Goal: Task Accomplishment & Management: Manage account settings

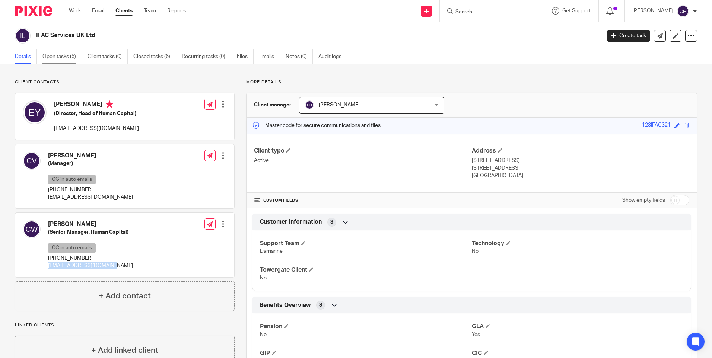
click at [60, 51] on link "Open tasks (5)" at bounding box center [61, 57] width 39 height 15
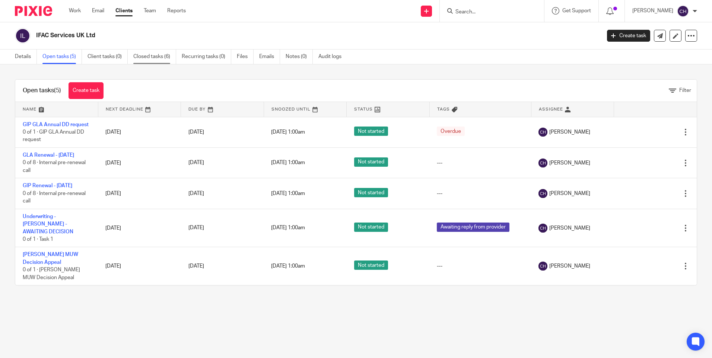
click at [146, 53] on link "Closed tasks (6)" at bounding box center [154, 57] width 43 height 15
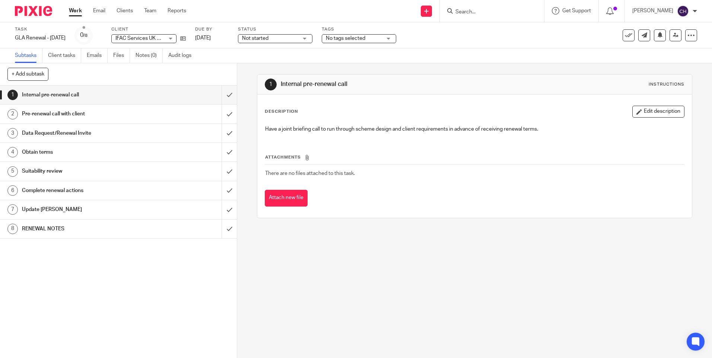
click at [41, 233] on h1 "RENEWAL NOTES" at bounding box center [86, 228] width 128 height 11
click at [128, 228] on h1 "RENEWAL NOTES" at bounding box center [86, 228] width 128 height 11
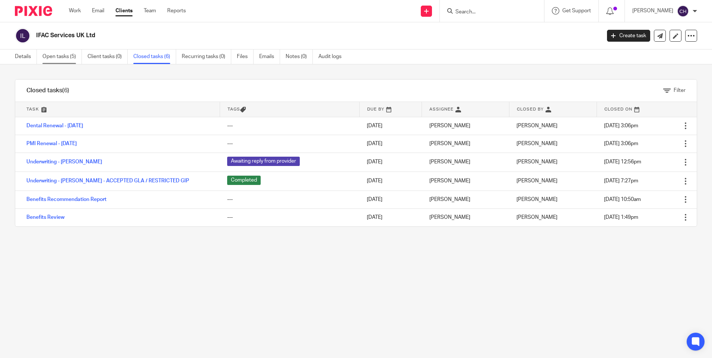
click at [61, 56] on link "Open tasks (5)" at bounding box center [61, 57] width 39 height 15
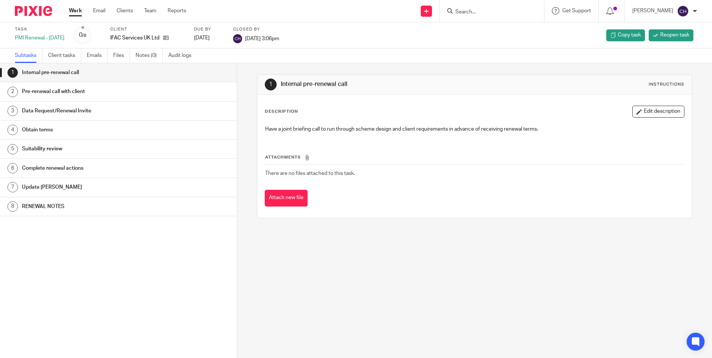
drag, startPoint x: 94, startPoint y: 205, endPoint x: 159, endPoint y: 180, distance: 70.1
click at [94, 205] on h1 "RENEWAL NOTES" at bounding box center [91, 206] width 139 height 11
click at [645, 111] on button "Edit description" at bounding box center [658, 112] width 52 height 12
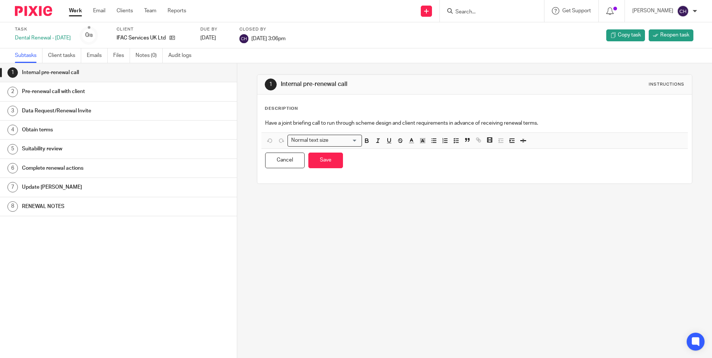
click at [92, 204] on h1 "RENEWAL NOTES" at bounding box center [91, 206] width 139 height 11
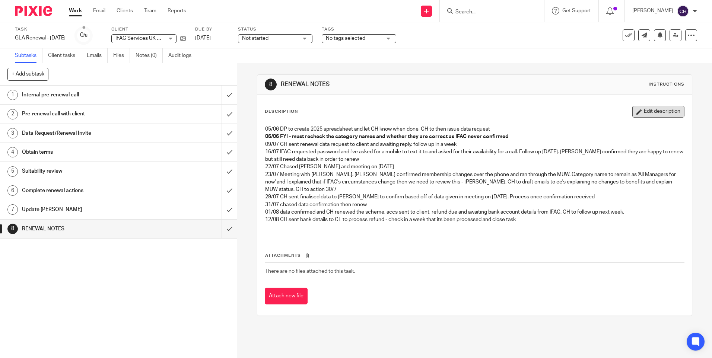
click at [649, 115] on button "Edit description" at bounding box center [658, 112] width 52 height 12
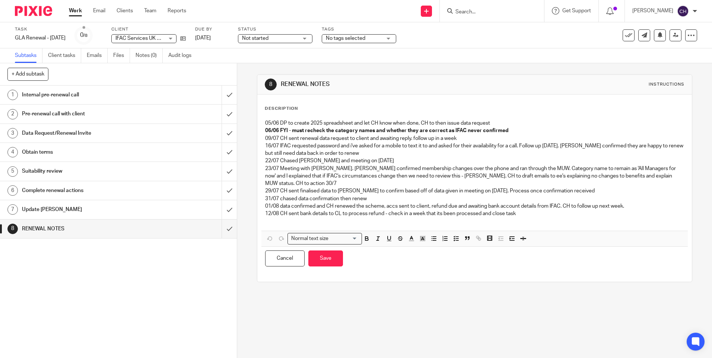
click at [520, 214] on p "12/08 CH sent bank details to CL to process refund - check in a week that its b…" at bounding box center [474, 213] width 419 height 7
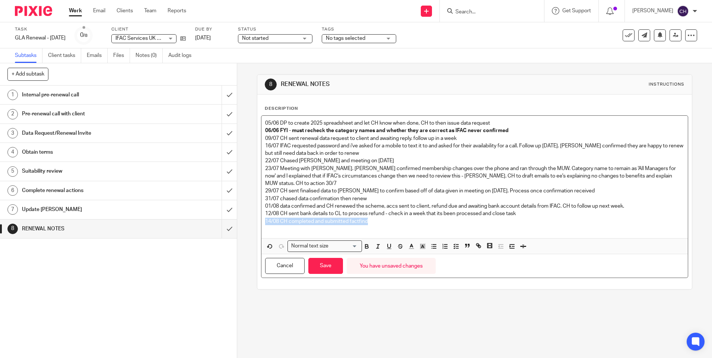
drag, startPoint x: 385, startPoint y: 223, endPoint x: 264, endPoint y: 219, distance: 121.1
click at [265, 219] on p "14/08 CH completed and submitted factfind" at bounding box center [474, 221] width 419 height 7
copy p "14/08 CH completed and submitted factfind"
click at [321, 262] on button "Save" at bounding box center [325, 266] width 35 height 16
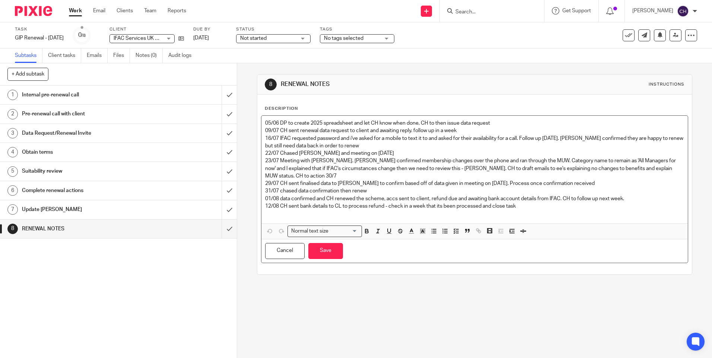
click at [527, 210] on p at bounding box center [474, 213] width 419 height 7
click at [324, 252] on button "Save" at bounding box center [325, 251] width 35 height 16
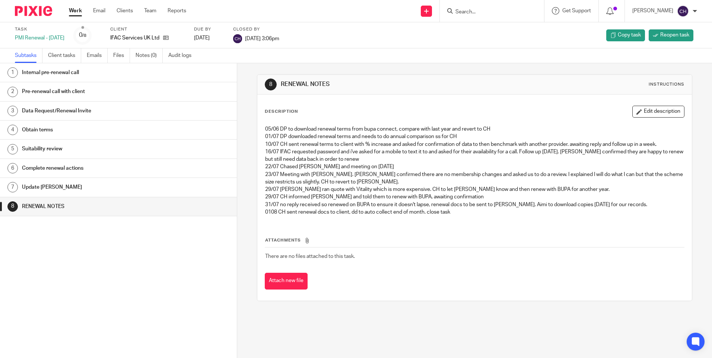
click at [643, 112] on button "Edit description" at bounding box center [658, 112] width 52 height 12
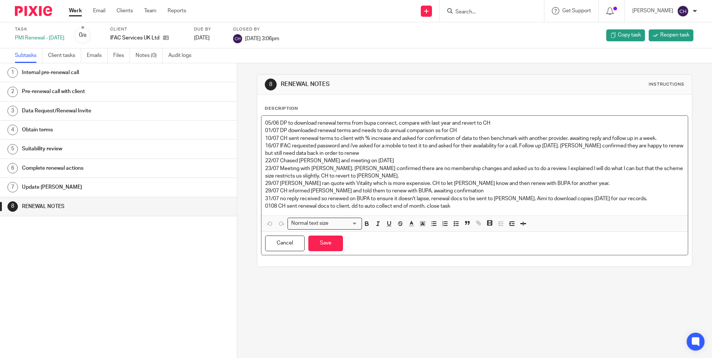
click at [450, 208] on p "0108 CH sent renewal docs to client, dd to auto collect end of month. close task" at bounding box center [474, 206] width 419 height 7
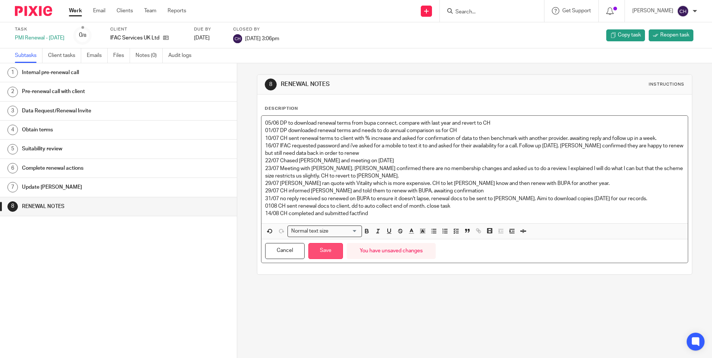
click at [317, 255] on button "Save" at bounding box center [325, 251] width 35 height 16
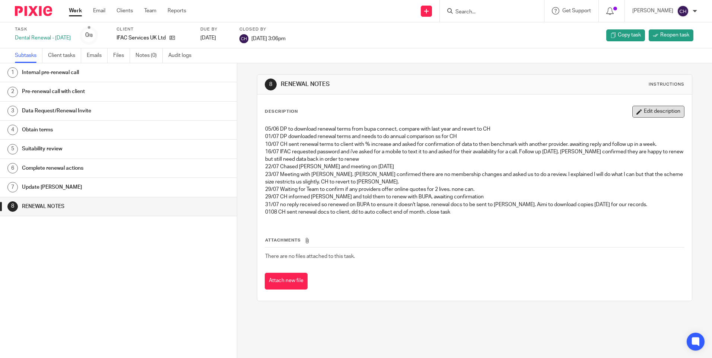
click at [648, 115] on button "Edit description" at bounding box center [658, 112] width 52 height 12
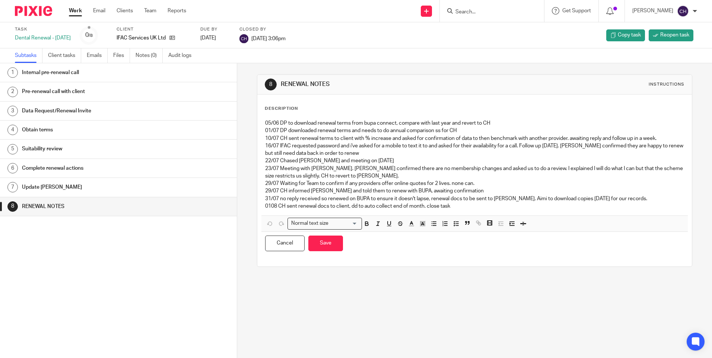
click at [452, 208] on p "0108 CH sent renewal docs to client, dd to auto collect end of month. close task" at bounding box center [474, 206] width 419 height 7
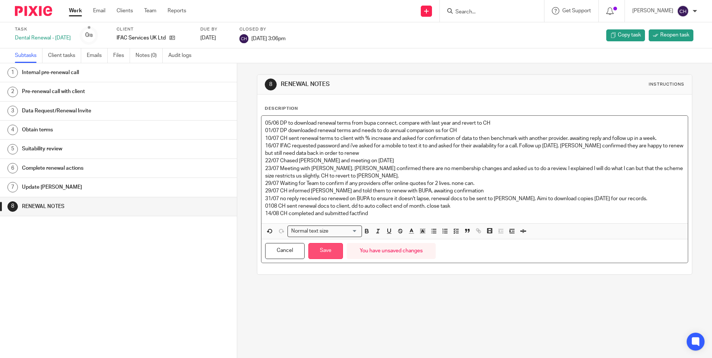
click at [314, 251] on button "Save" at bounding box center [325, 251] width 35 height 16
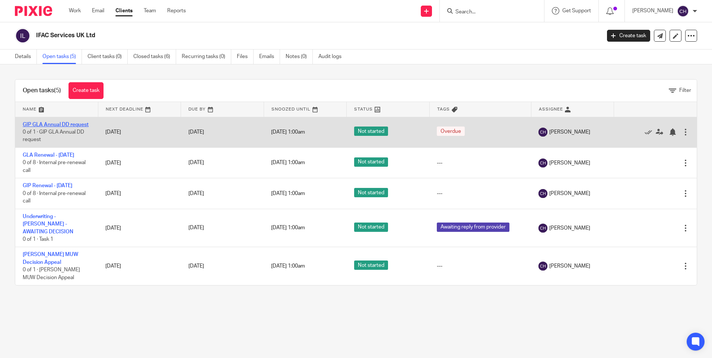
click at [54, 126] on link "GIP GLA Annual DD request" at bounding box center [56, 124] width 66 height 5
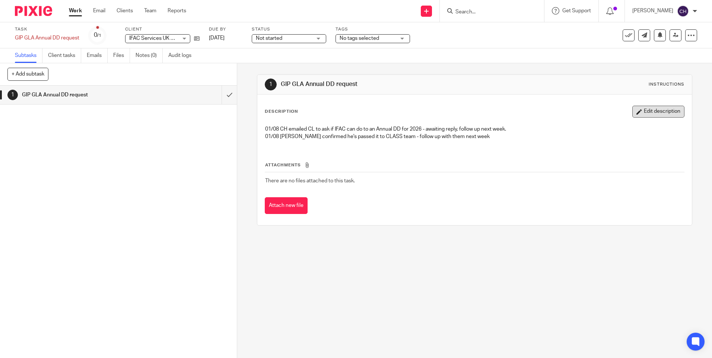
click at [645, 111] on button "Edit description" at bounding box center [658, 112] width 52 height 12
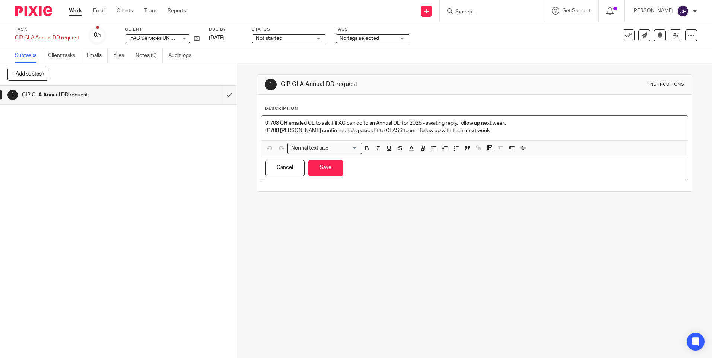
click at [466, 133] on p "01/08 Josh confirmed he's passed it to CLASS team - follow up with them next we…" at bounding box center [474, 130] width 419 height 7
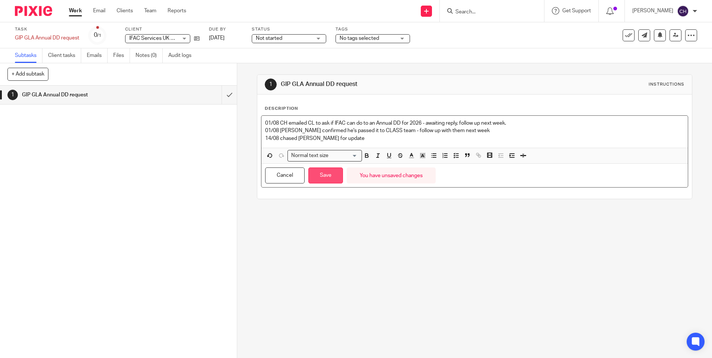
click at [318, 173] on button "Save" at bounding box center [325, 176] width 35 height 16
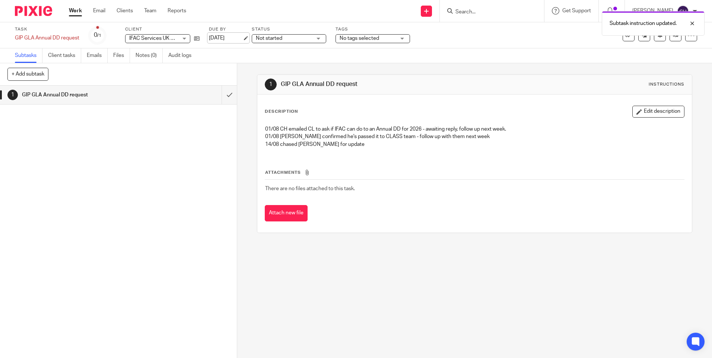
click at [222, 38] on link "6 Aug 2025" at bounding box center [226, 38] width 34 height 8
click at [24, 12] on img at bounding box center [33, 11] width 37 height 10
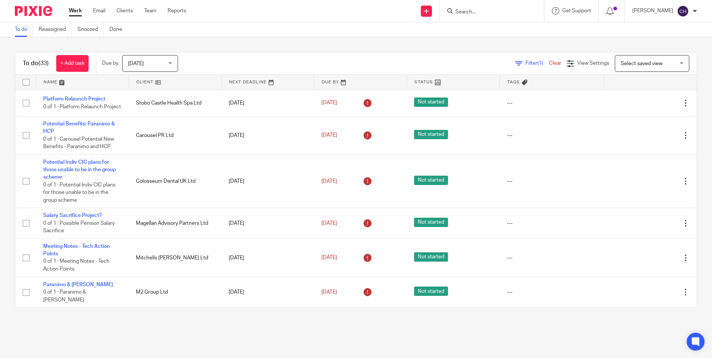
click at [466, 12] on input "Search" at bounding box center [488, 12] width 67 height 7
type input "IFAC"
click at [493, 34] on link at bounding box center [506, 37] width 107 height 29
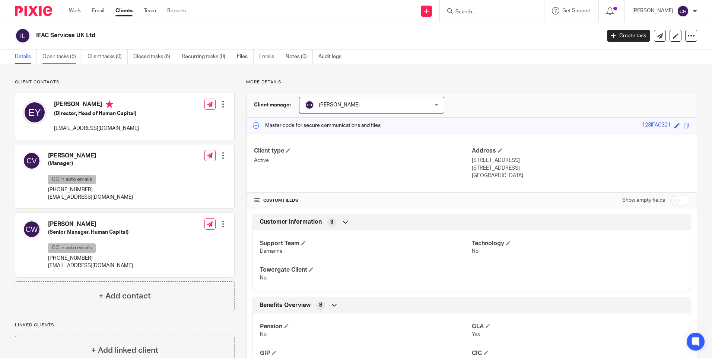
click at [66, 59] on link "Open tasks (5)" at bounding box center [61, 57] width 39 height 15
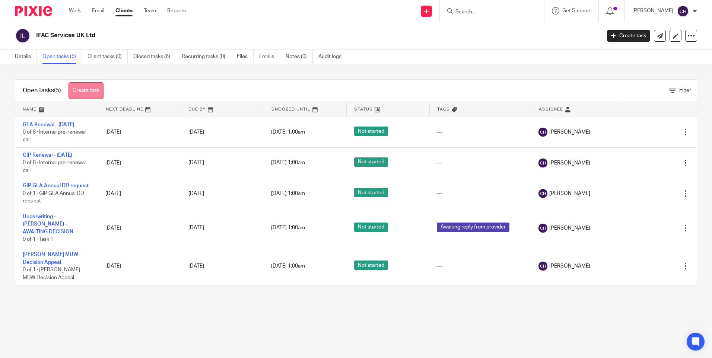
click at [87, 92] on link "Create task" at bounding box center [86, 90] width 35 height 17
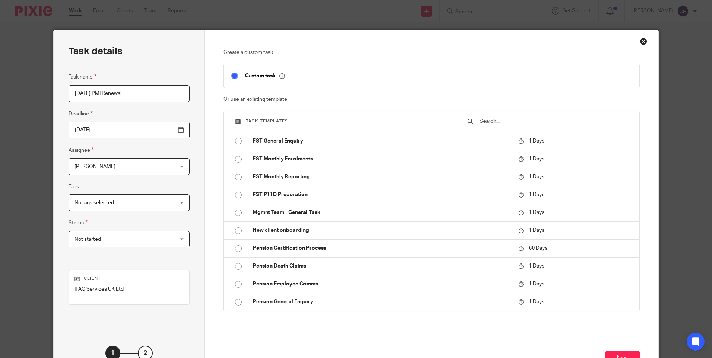
type input "[DATE] PMI Renewal"
click at [164, 166] on div "Chantelle Hamouy Chantelle Hamouy" at bounding box center [129, 166] width 121 height 17
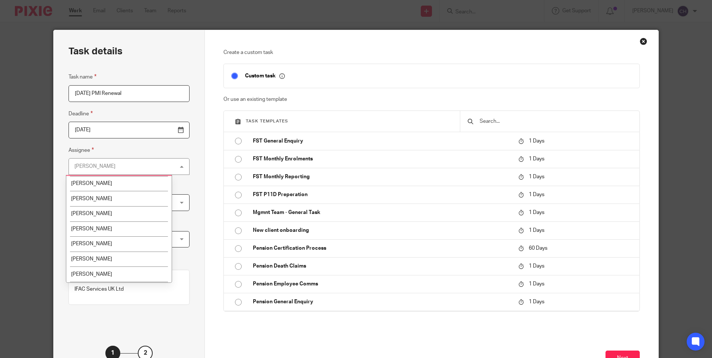
scroll to position [112, 0]
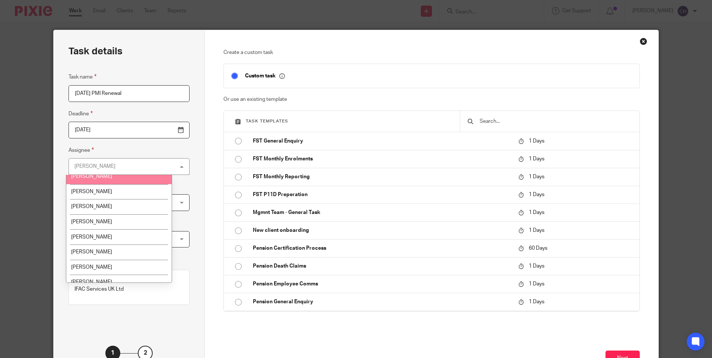
click at [105, 181] on li "[PERSON_NAME]" at bounding box center [118, 176] width 105 height 15
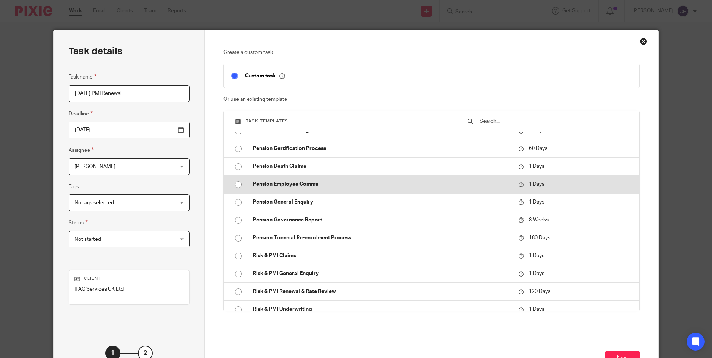
scroll to position [107, 0]
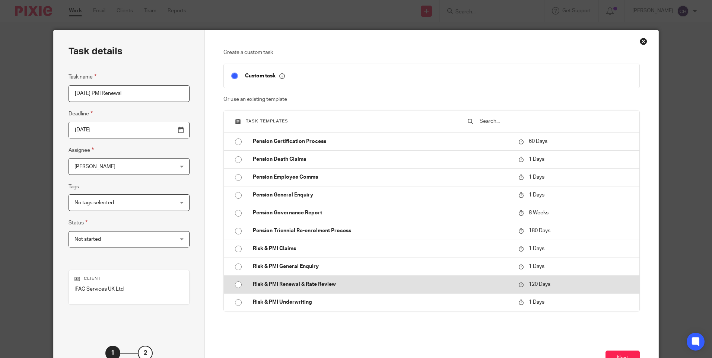
click at [234, 284] on input "radio" at bounding box center [238, 285] width 14 height 14
type input "2025-12-12"
checkbox input "false"
radio input "false"
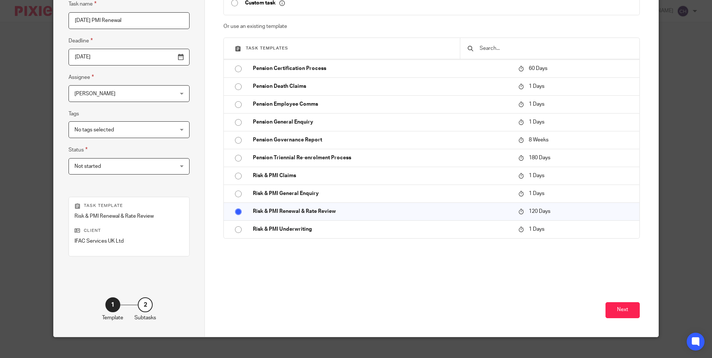
scroll to position [82, 0]
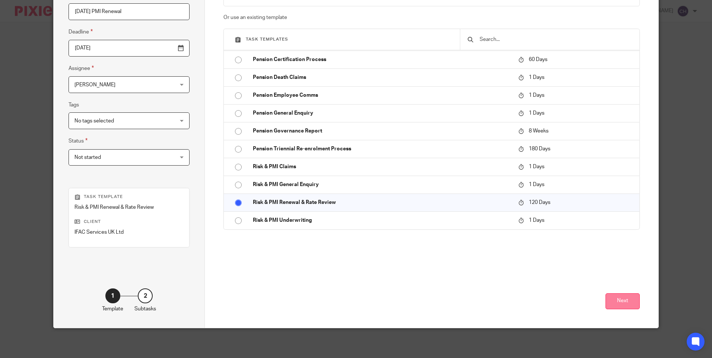
click at [617, 302] on button "Next" at bounding box center [623, 301] width 34 height 16
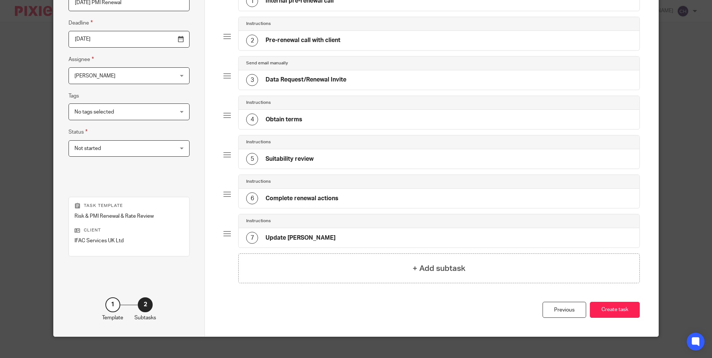
scroll to position [99, 0]
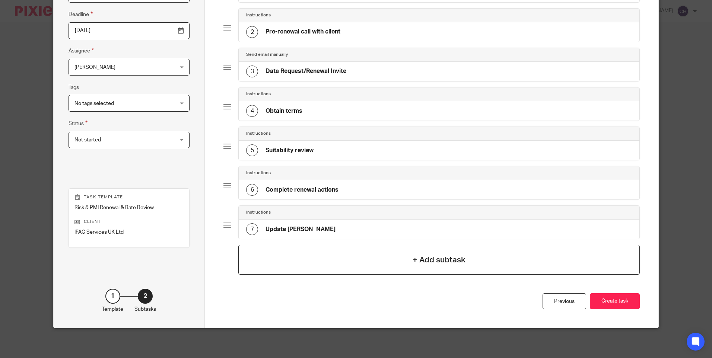
click at [429, 259] on h4 "+ Add subtask" at bounding box center [439, 260] width 53 height 12
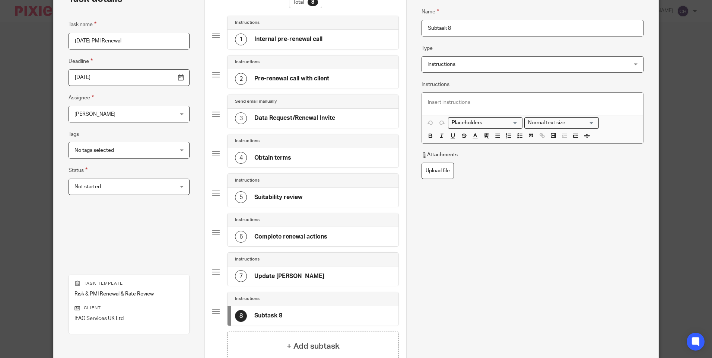
scroll to position [0, 0]
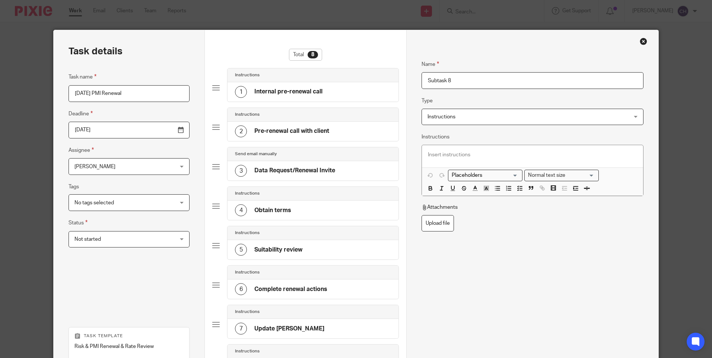
drag, startPoint x: 460, startPoint y: 80, endPoint x: 386, endPoint y: 71, distance: 73.9
click at [386, 71] on div "Task details Task name 01/08/2026 PMI Renewal Deadline 2025-12-12 Assignee Darr…" at bounding box center [356, 248] width 604 height 437
type input "N"
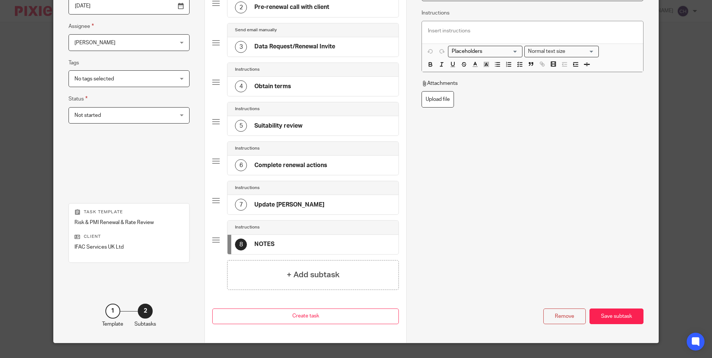
scroll to position [139, 0]
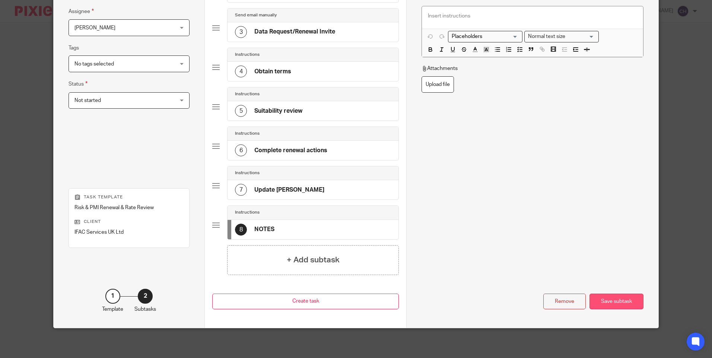
type input "NOTES"
click at [609, 298] on div "Save subtask" at bounding box center [617, 302] width 54 height 16
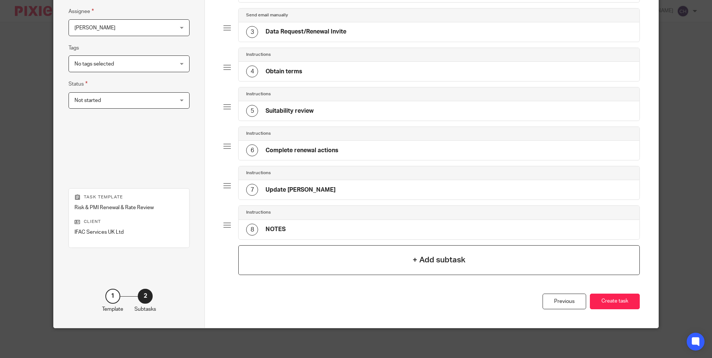
click at [422, 261] on h4 "+ Add subtask" at bounding box center [439, 260] width 53 height 12
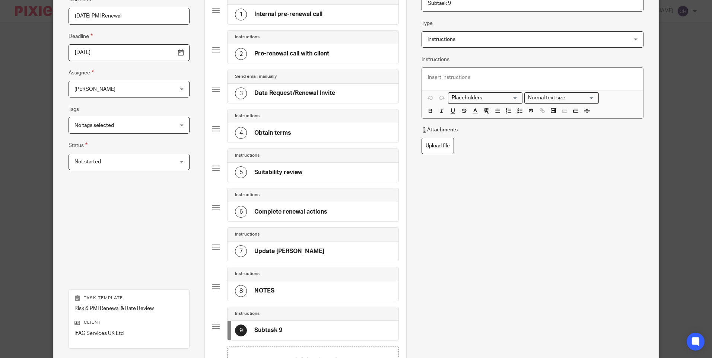
scroll to position [0, 0]
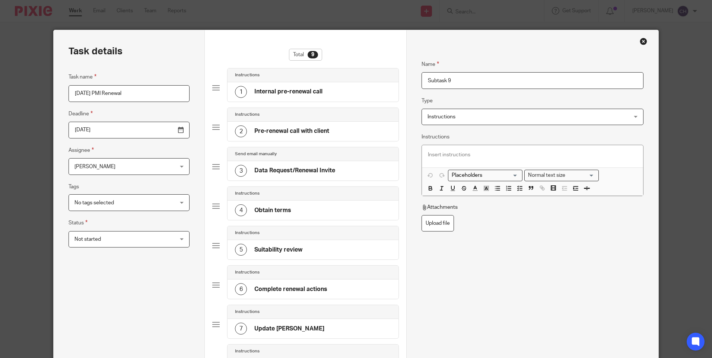
drag, startPoint x: 455, startPoint y: 82, endPoint x: 368, endPoint y: 82, distance: 87.5
click at [368, 82] on div "Task details Task name 01/08/2026 PMI Renewal Deadline 2025-12-12 Assignee Darr…" at bounding box center [356, 268] width 604 height 476
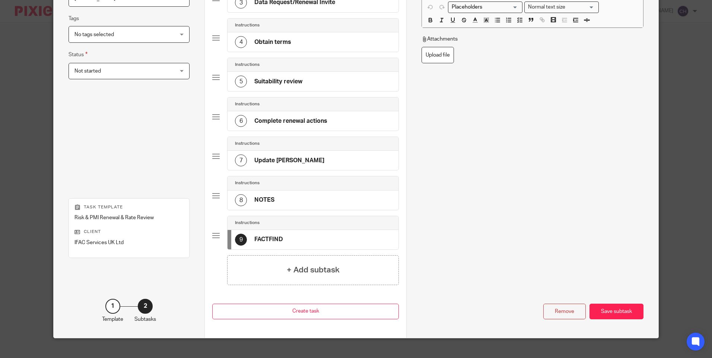
scroll to position [178, 0]
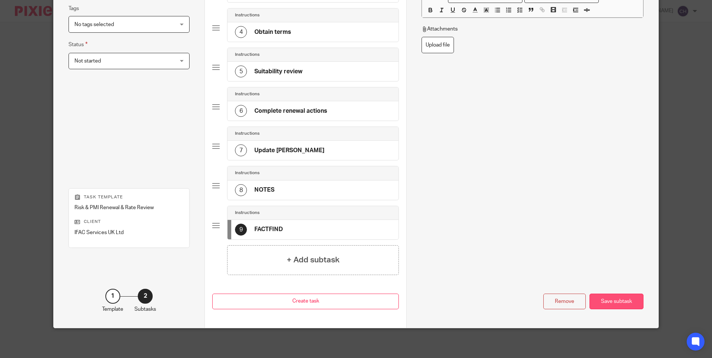
type input "FACTFIND"
click at [633, 299] on div "Save subtask" at bounding box center [617, 302] width 54 height 16
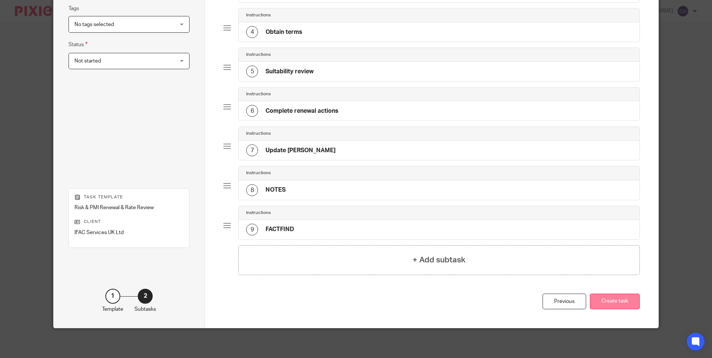
click at [625, 299] on button "Create task" at bounding box center [615, 302] width 50 height 16
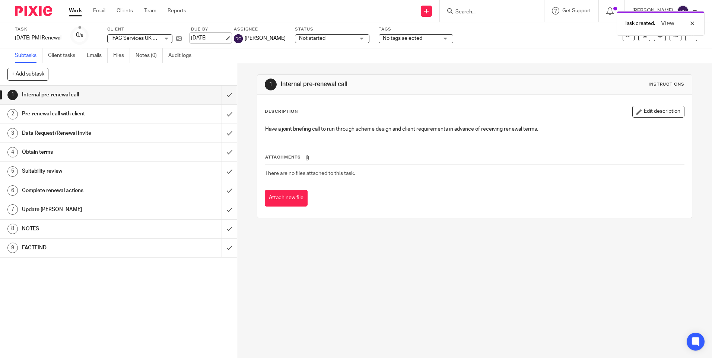
click at [225, 39] on link "[DATE]" at bounding box center [208, 38] width 34 height 8
click at [182, 40] on icon at bounding box center [179, 39] width 6 height 6
click at [26, 13] on img at bounding box center [33, 11] width 37 height 10
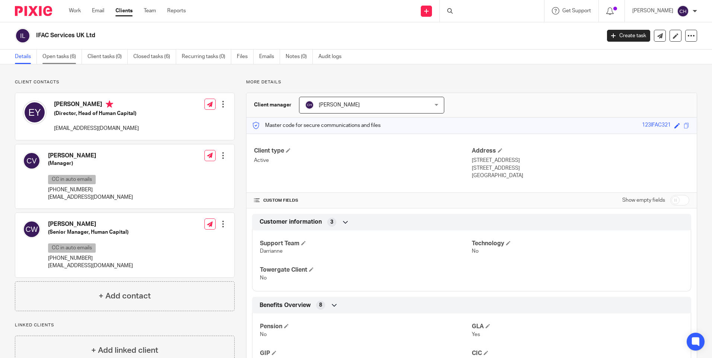
click at [64, 57] on link "Open tasks (6)" at bounding box center [61, 57] width 39 height 15
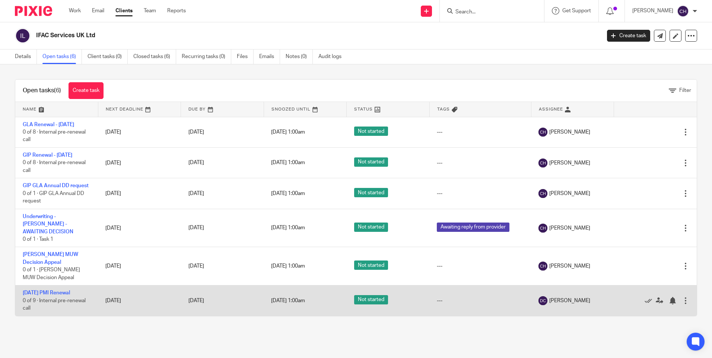
click at [682, 297] on div at bounding box center [685, 300] width 7 height 7
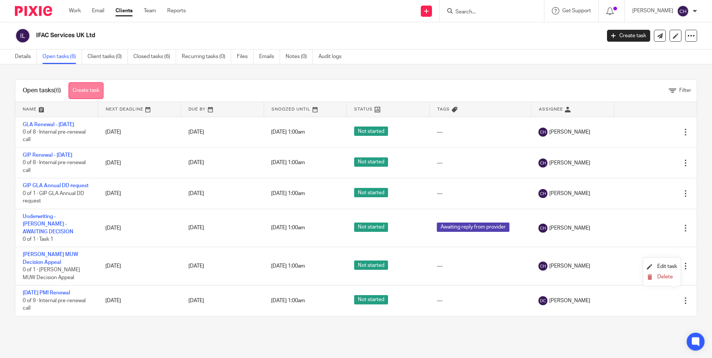
click at [85, 89] on link "Create task" at bounding box center [86, 90] width 35 height 17
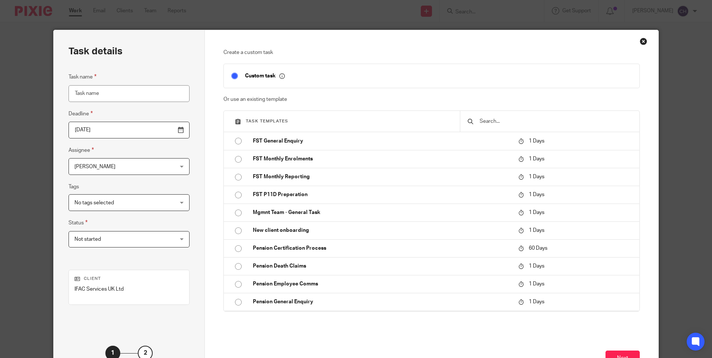
click at [89, 88] on input "Task name" at bounding box center [129, 93] width 121 height 17
click at [88, 94] on input "Task name" at bounding box center [129, 93] width 121 height 17
type input "01/08/2026 Dental Renewal"
click at [123, 169] on span "[PERSON_NAME]" at bounding box center [120, 167] width 92 height 16
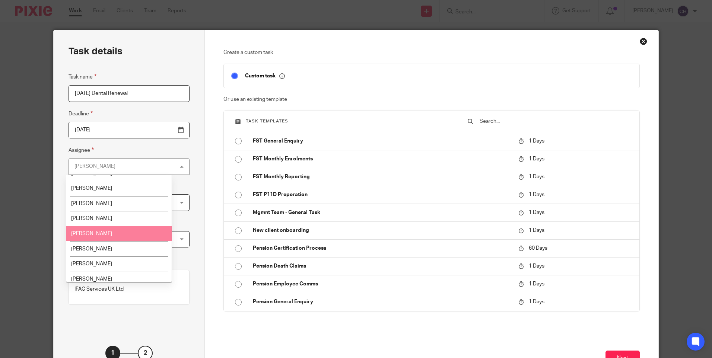
scroll to position [112, 0]
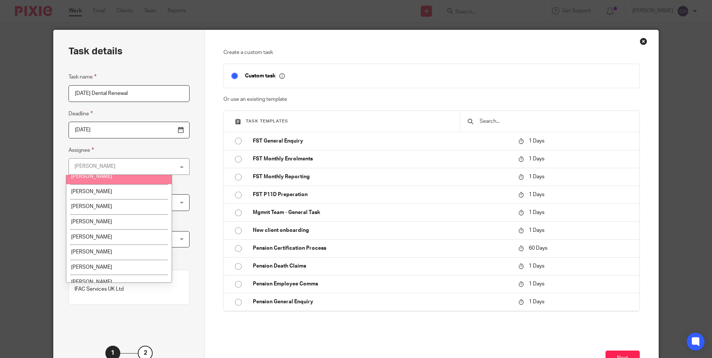
click at [109, 179] on span "Darrianne Corns" at bounding box center [91, 176] width 41 height 5
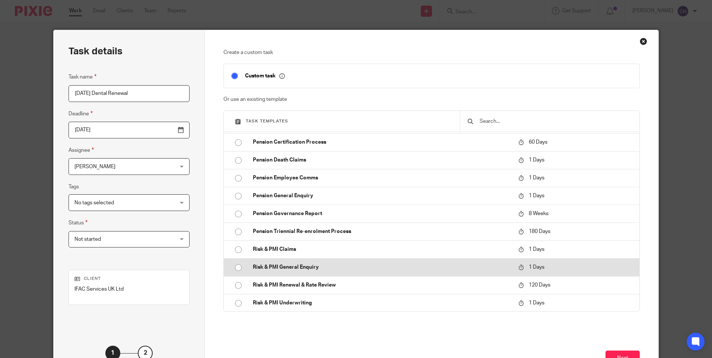
scroll to position [107, 0]
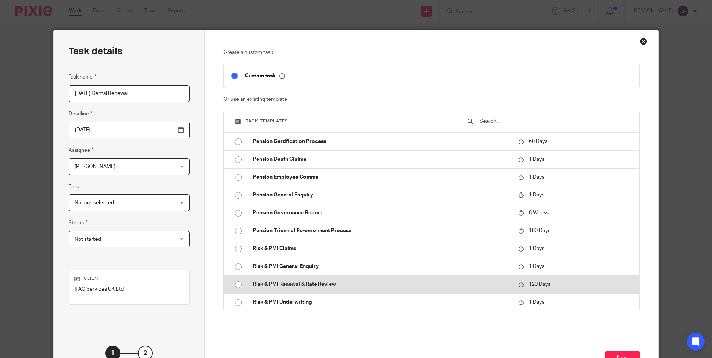
click at [263, 285] on p "Risk & PMI Renewal & Rate Review" at bounding box center [382, 284] width 258 height 7
type input "2025-12-12"
checkbox input "false"
radio input "true"
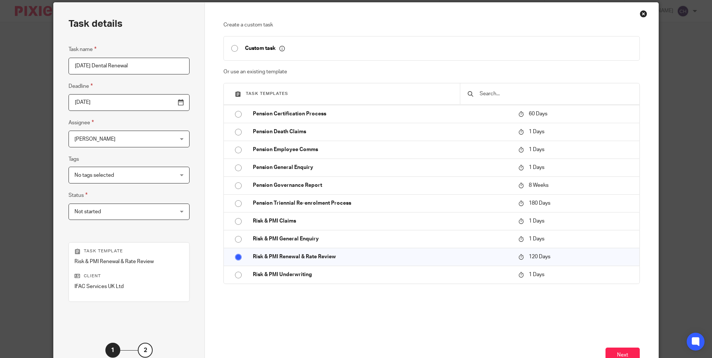
scroll to position [82, 0]
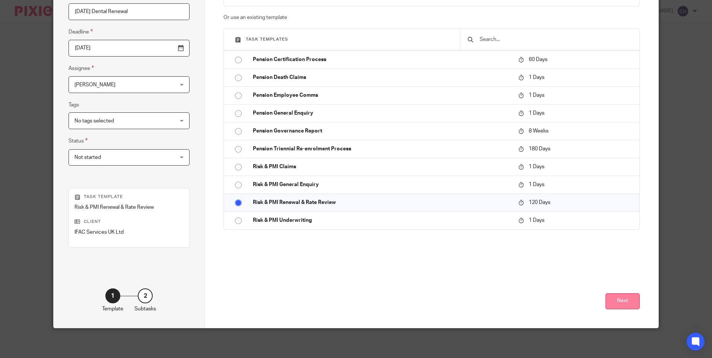
click at [620, 298] on button "Next" at bounding box center [623, 301] width 34 height 16
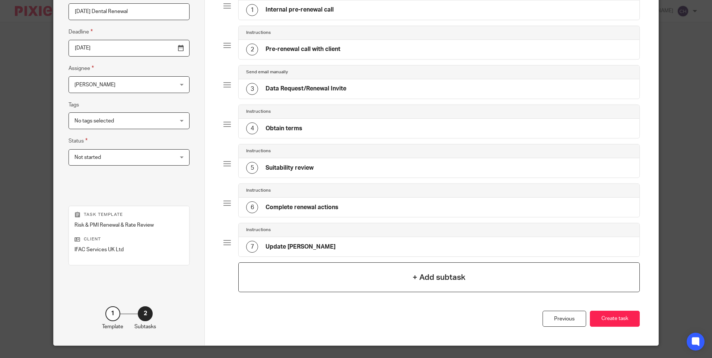
click at [439, 274] on h4 "+ Add subtask" at bounding box center [439, 278] width 53 height 12
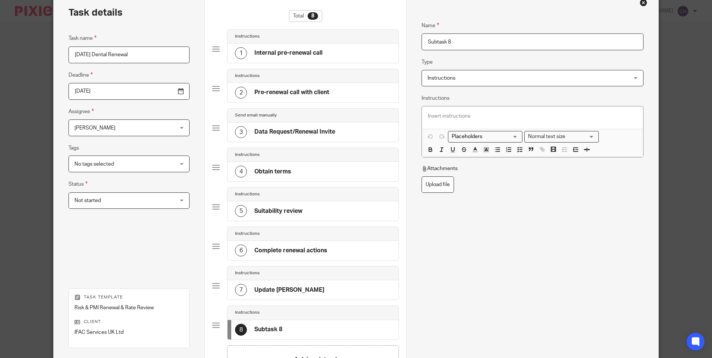
scroll to position [0, 0]
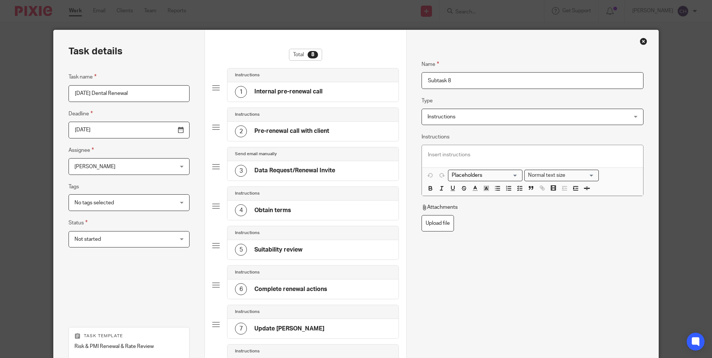
drag, startPoint x: 458, startPoint y: 81, endPoint x: 404, endPoint y: 79, distance: 53.3
click at [406, 79] on div "Name Internal pre-renewal call Type Instructions Instructions Instructions Docu…" at bounding box center [532, 248] width 252 height 437
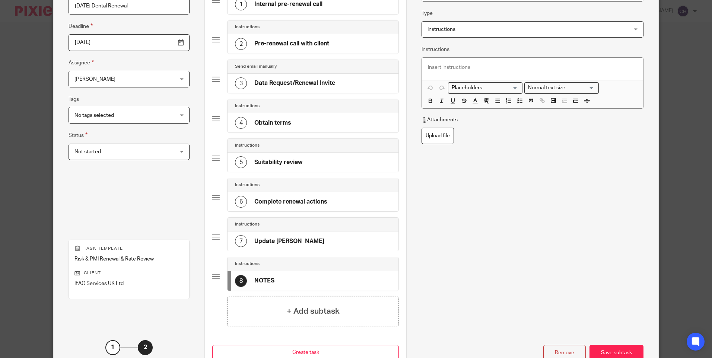
scroll to position [139, 0]
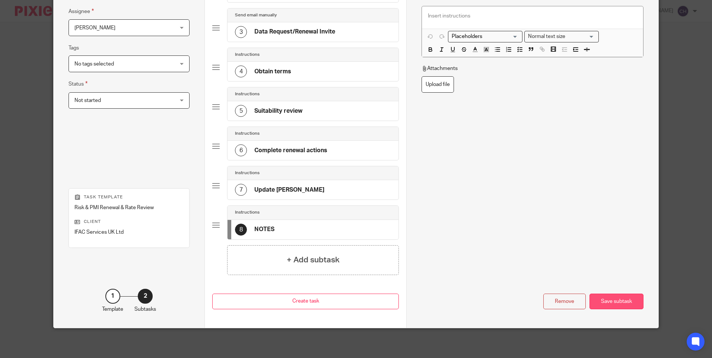
type input "NOTES"
click at [609, 301] on div "Save subtask" at bounding box center [617, 302] width 54 height 16
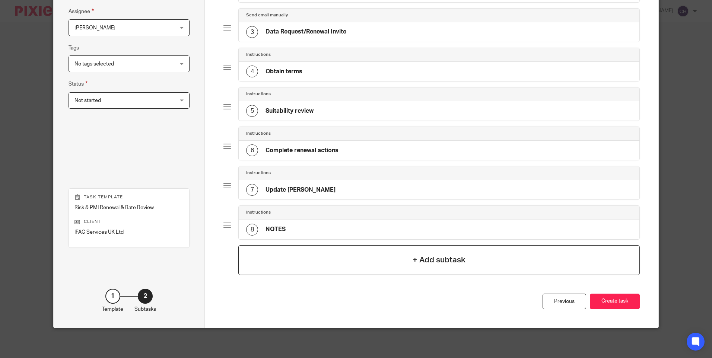
click at [426, 264] on h4 "+ Add subtask" at bounding box center [439, 260] width 53 height 12
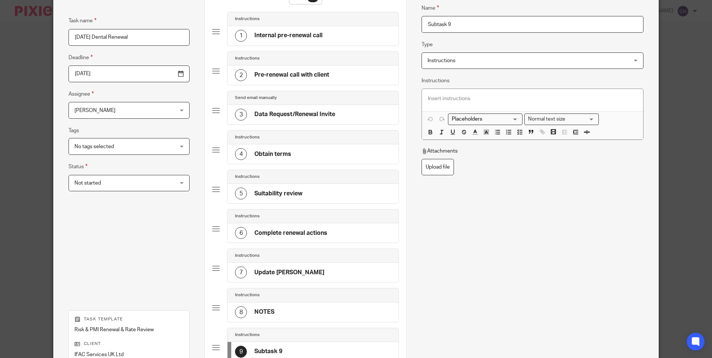
scroll to position [0, 0]
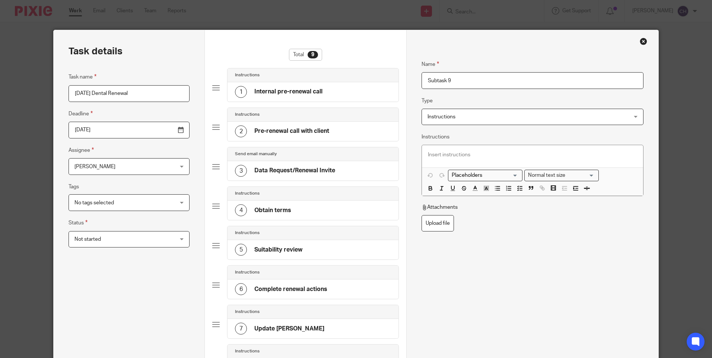
drag, startPoint x: 467, startPoint y: 82, endPoint x: 412, endPoint y: 79, distance: 55.2
click at [412, 79] on div "Name Internal pre-renewal call Type Instructions Instructions Instructions Docu…" at bounding box center [532, 268] width 252 height 476
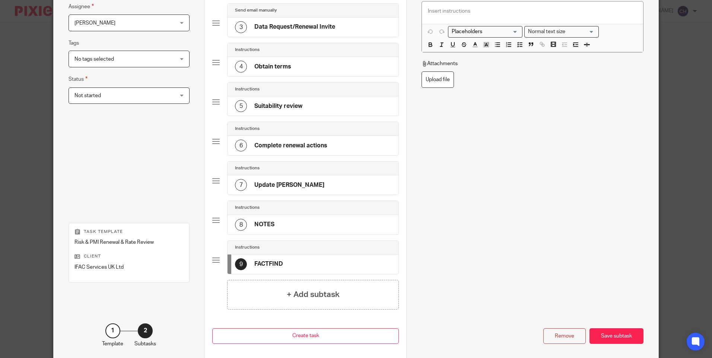
scroll to position [149, 0]
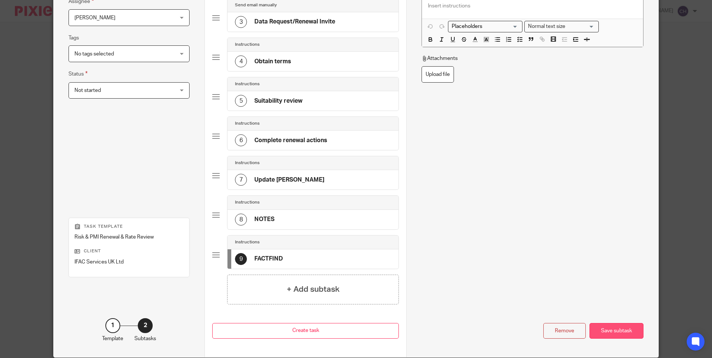
type input "FACTFIND"
click at [622, 330] on div "Save subtask" at bounding box center [617, 331] width 54 height 16
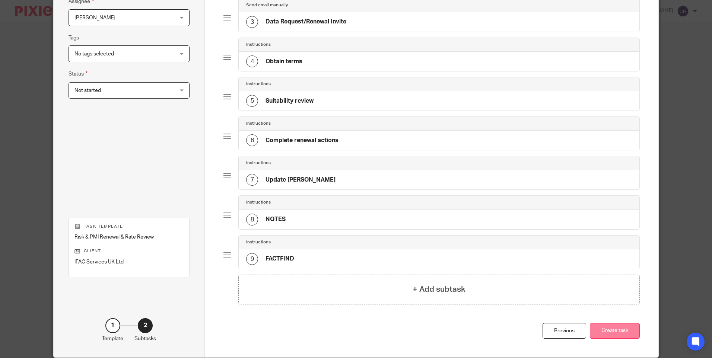
click at [615, 330] on button "Create task" at bounding box center [615, 331] width 50 height 16
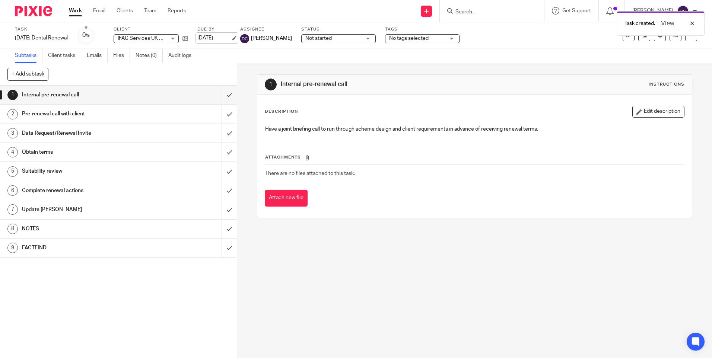
click at [225, 39] on link "[DATE]" at bounding box center [214, 38] width 34 height 8
click at [35, 10] on img at bounding box center [33, 11] width 37 height 10
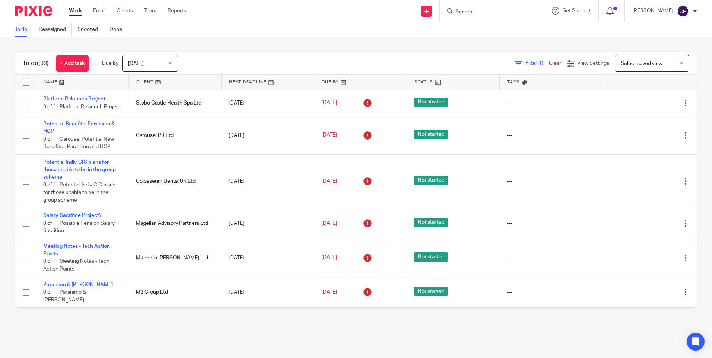
click at [22, 12] on img at bounding box center [33, 11] width 37 height 10
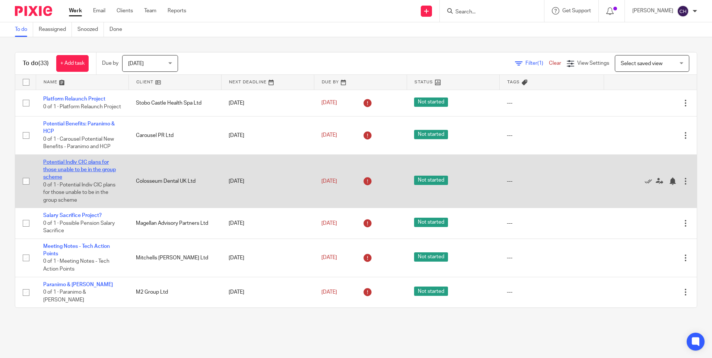
click at [54, 175] on link "Potential Indiv CIC plans for those unable to be in the group scheme" at bounding box center [79, 170] width 73 height 20
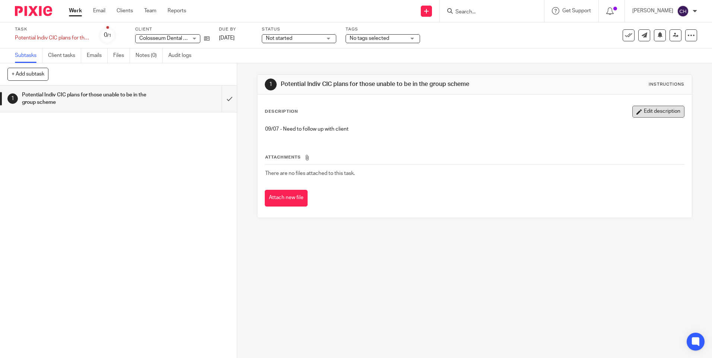
click at [647, 114] on button "Edit description" at bounding box center [658, 112] width 52 height 12
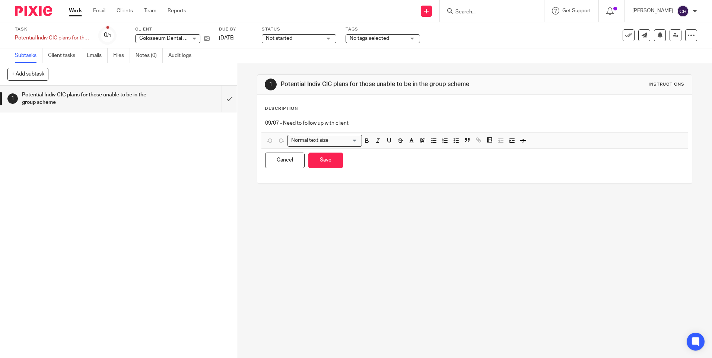
click at [347, 123] on p "09/07 - Need to follow up with client" at bounding box center [474, 123] width 419 height 7
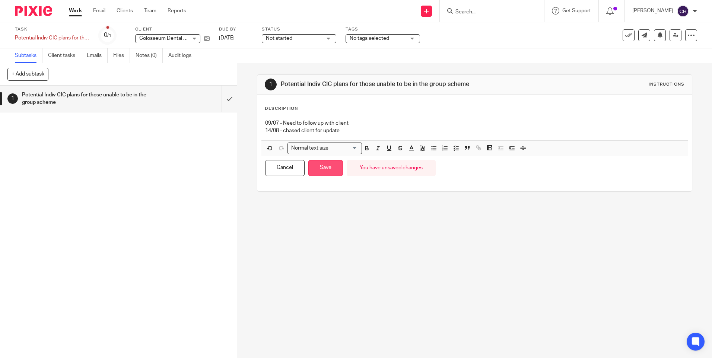
click at [318, 167] on button "Save" at bounding box center [325, 168] width 35 height 16
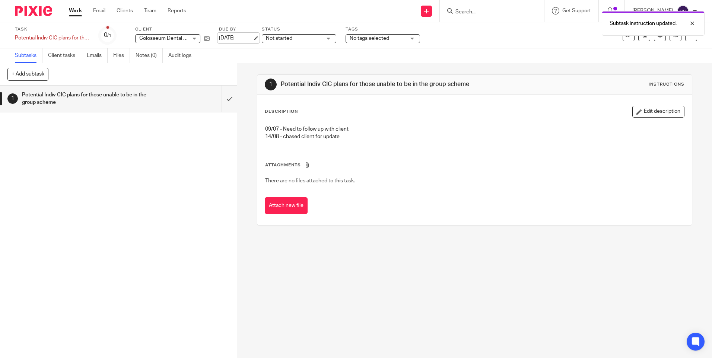
click at [233, 36] on link "[DATE]" at bounding box center [236, 38] width 34 height 8
click at [239, 38] on link "8 Sep 2025" at bounding box center [236, 38] width 34 height 8
click at [40, 8] on img at bounding box center [33, 11] width 37 height 10
